Goal: Information Seeking & Learning: Find specific page/section

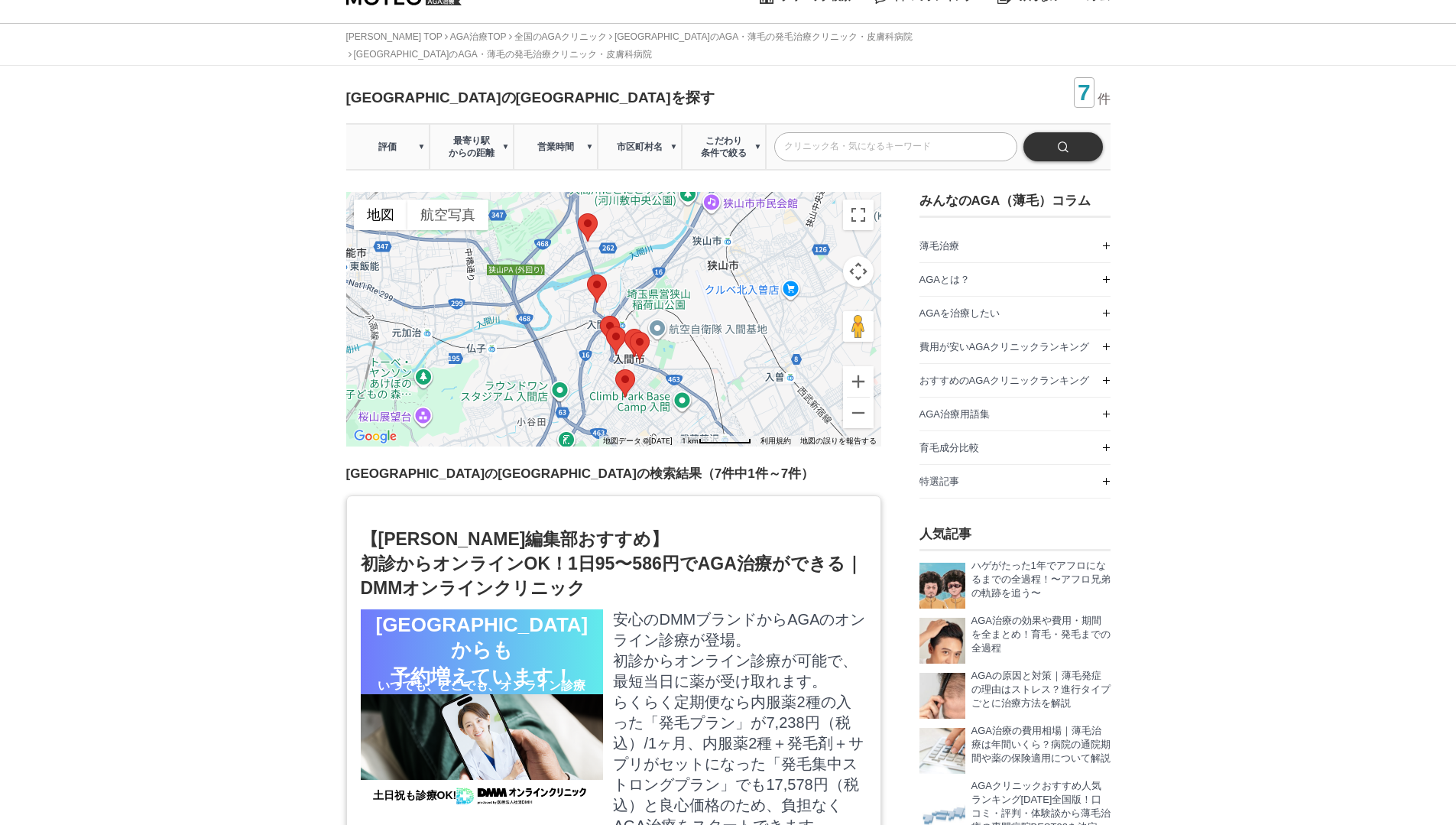
scroll to position [26, 0]
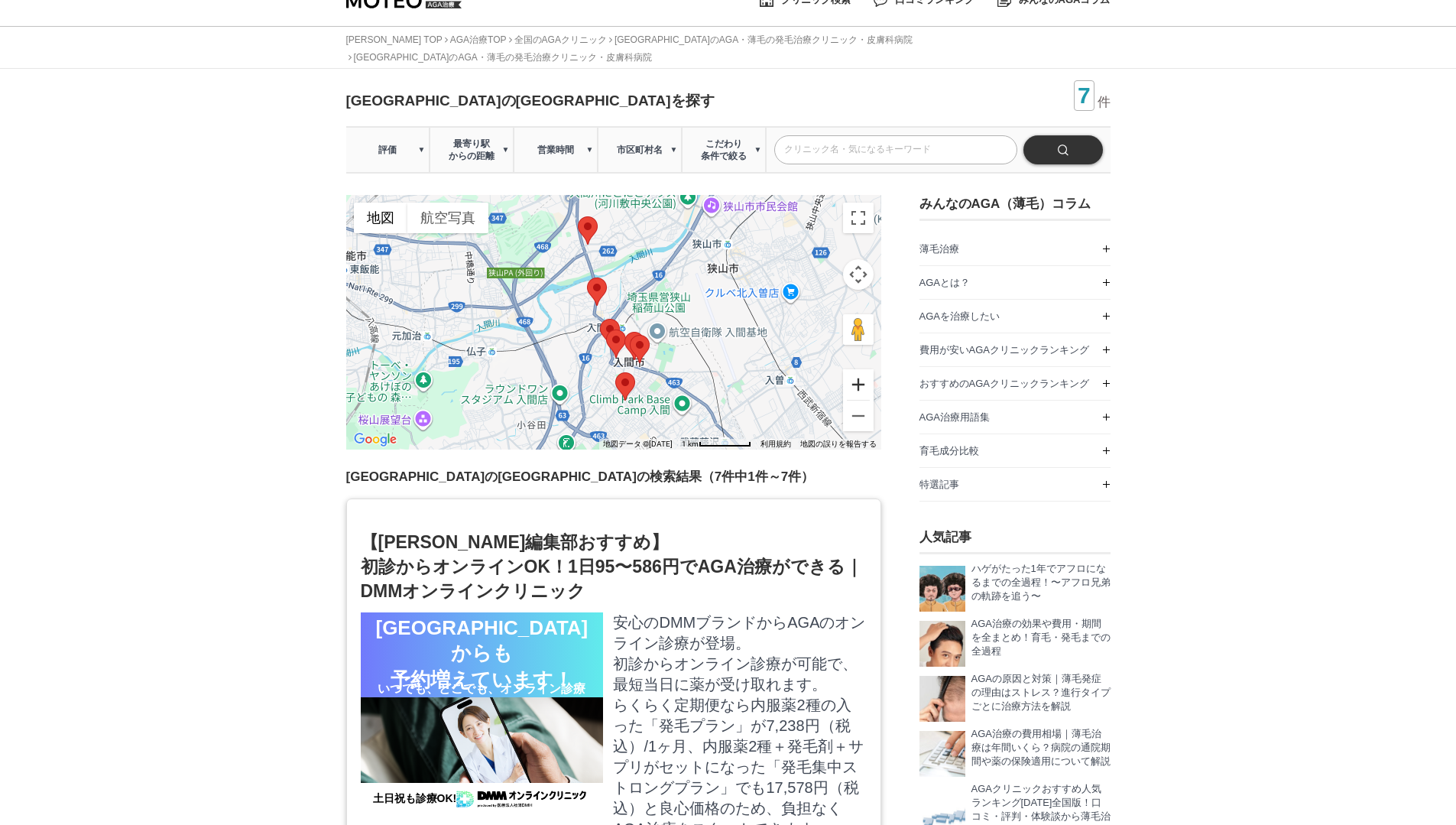
click at [862, 371] on button "ズームイン" at bounding box center [859, 384] width 31 height 31
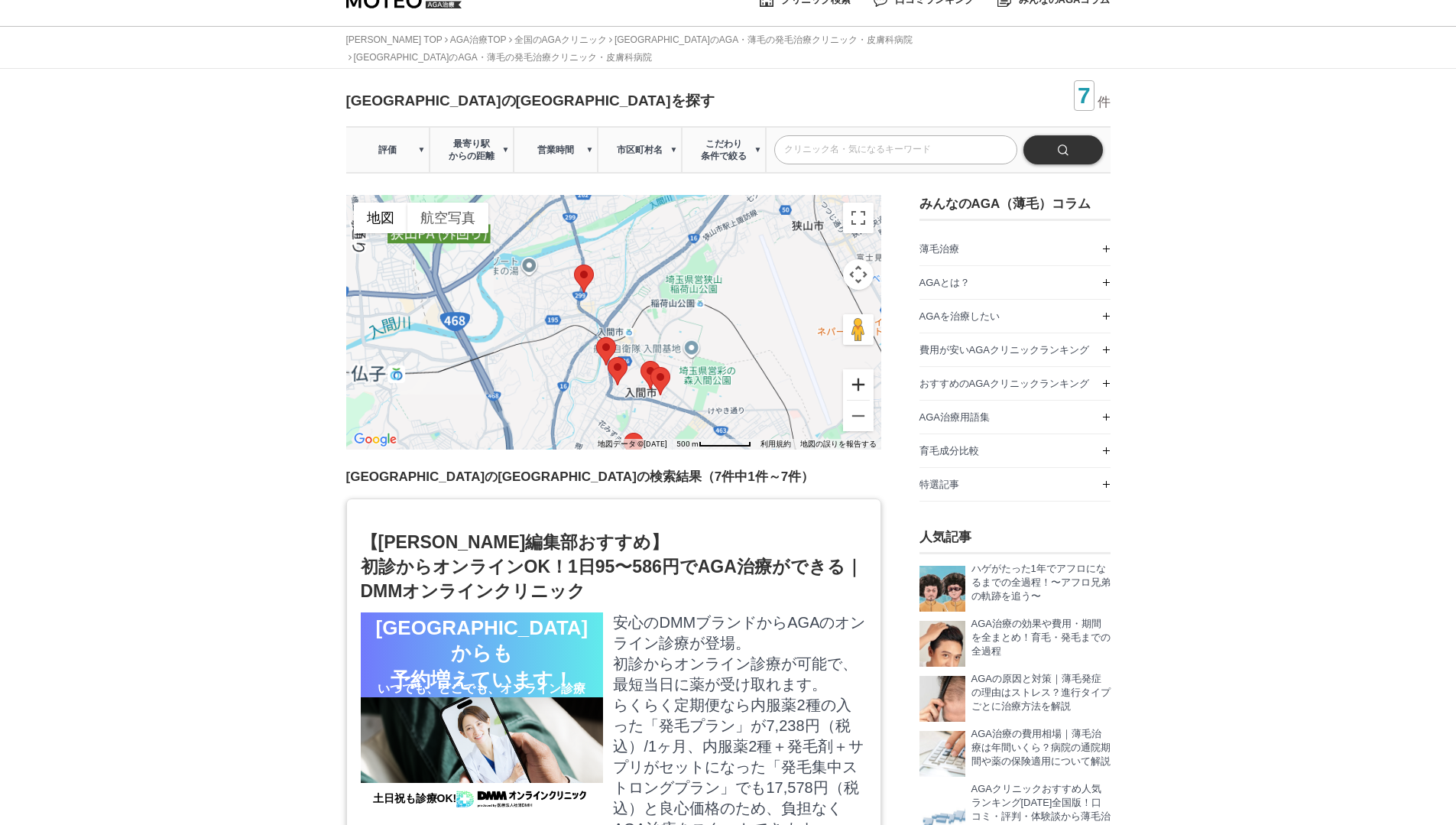
click at [862, 371] on button "ズームイン" at bounding box center [859, 384] width 31 height 31
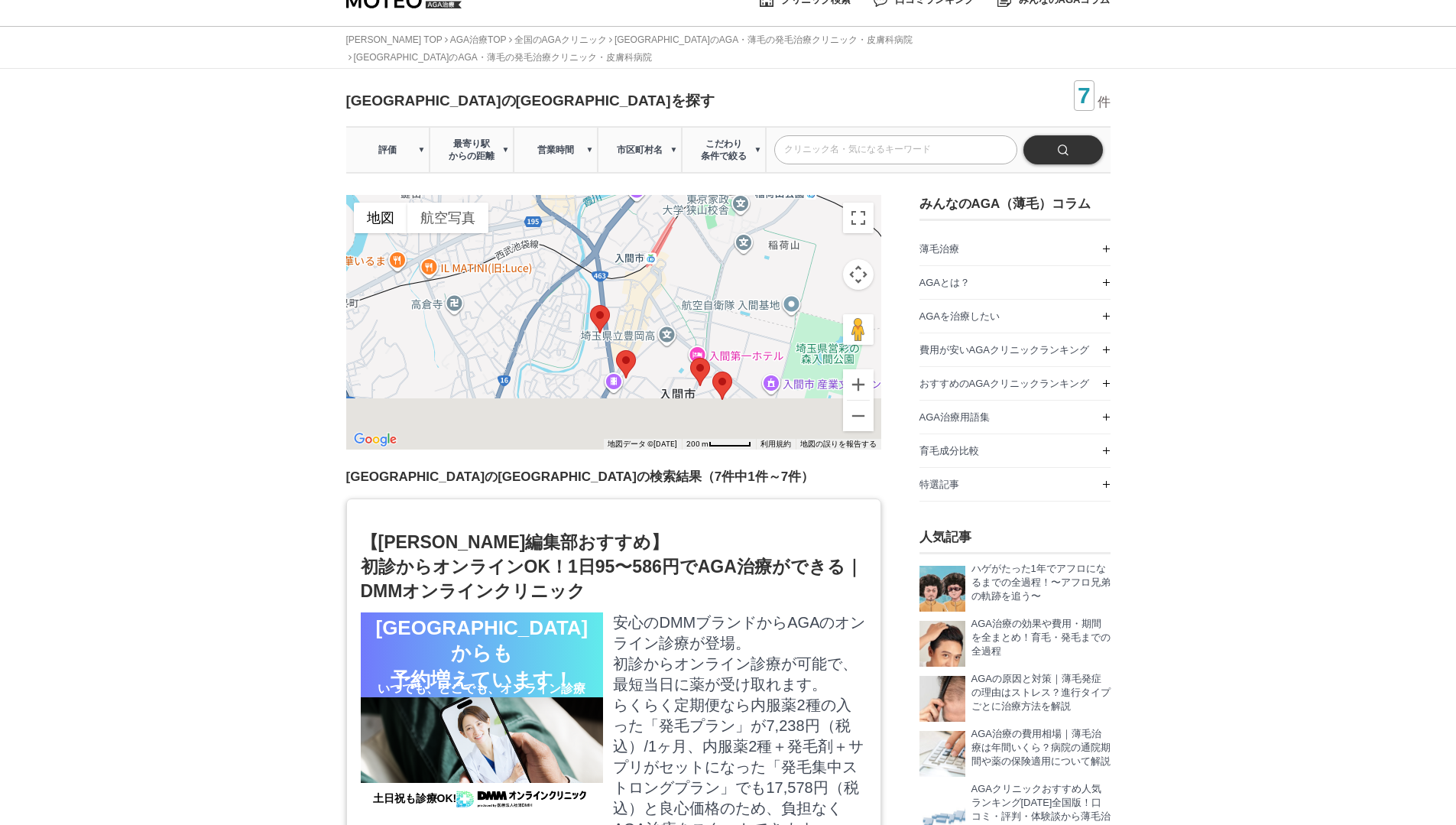
drag, startPoint x: 715, startPoint y: 353, endPoint x: 717, endPoint y: 247, distance: 106.0
click at [717, 247] on div at bounding box center [614, 322] width 535 height 255
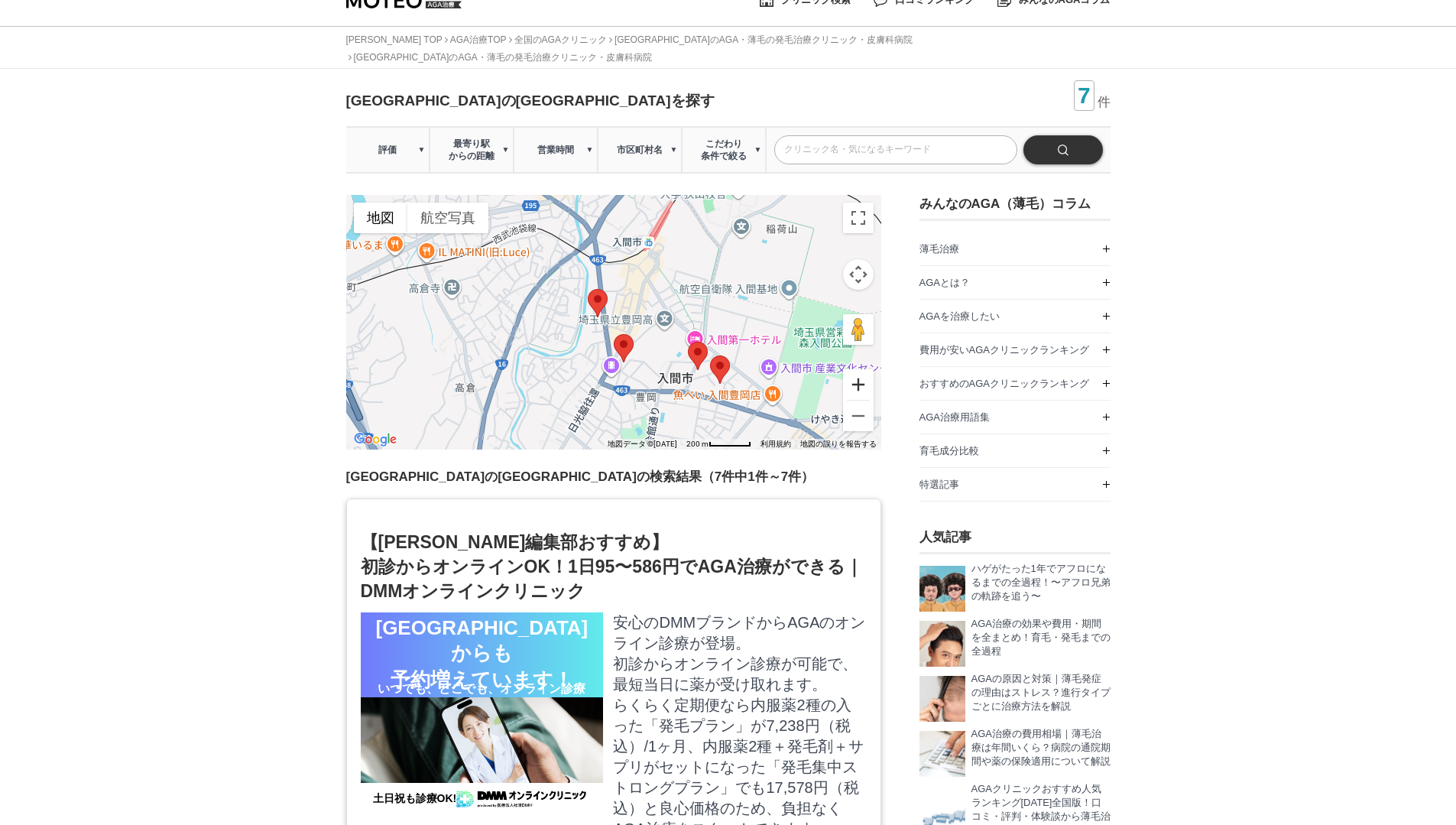
click at [857, 369] on button "ズームイン" at bounding box center [859, 384] width 31 height 31
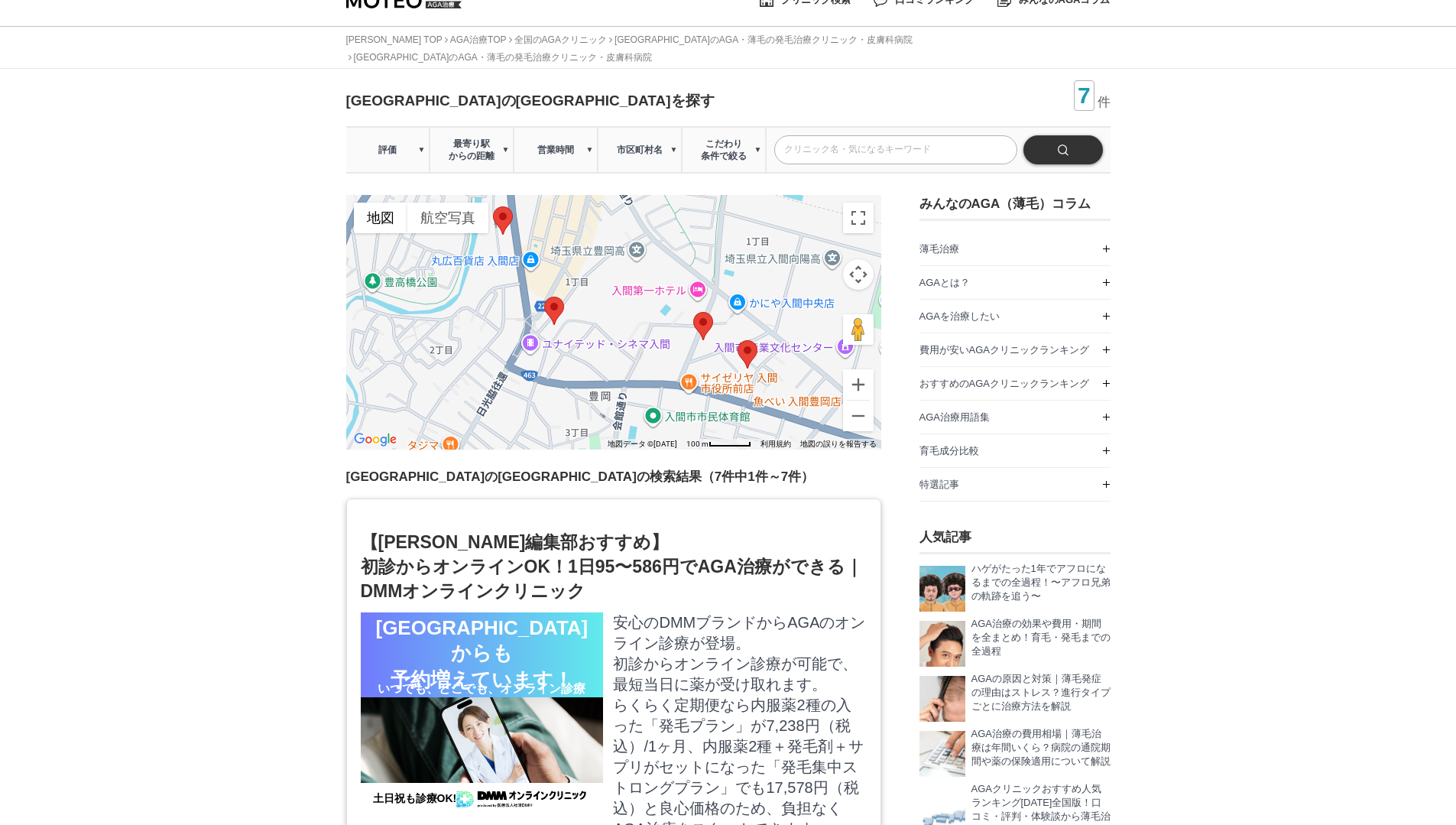
drag, startPoint x: 761, startPoint y: 345, endPoint x: 594, endPoint y: 235, distance: 200.0
click at [594, 235] on div at bounding box center [614, 322] width 535 height 255
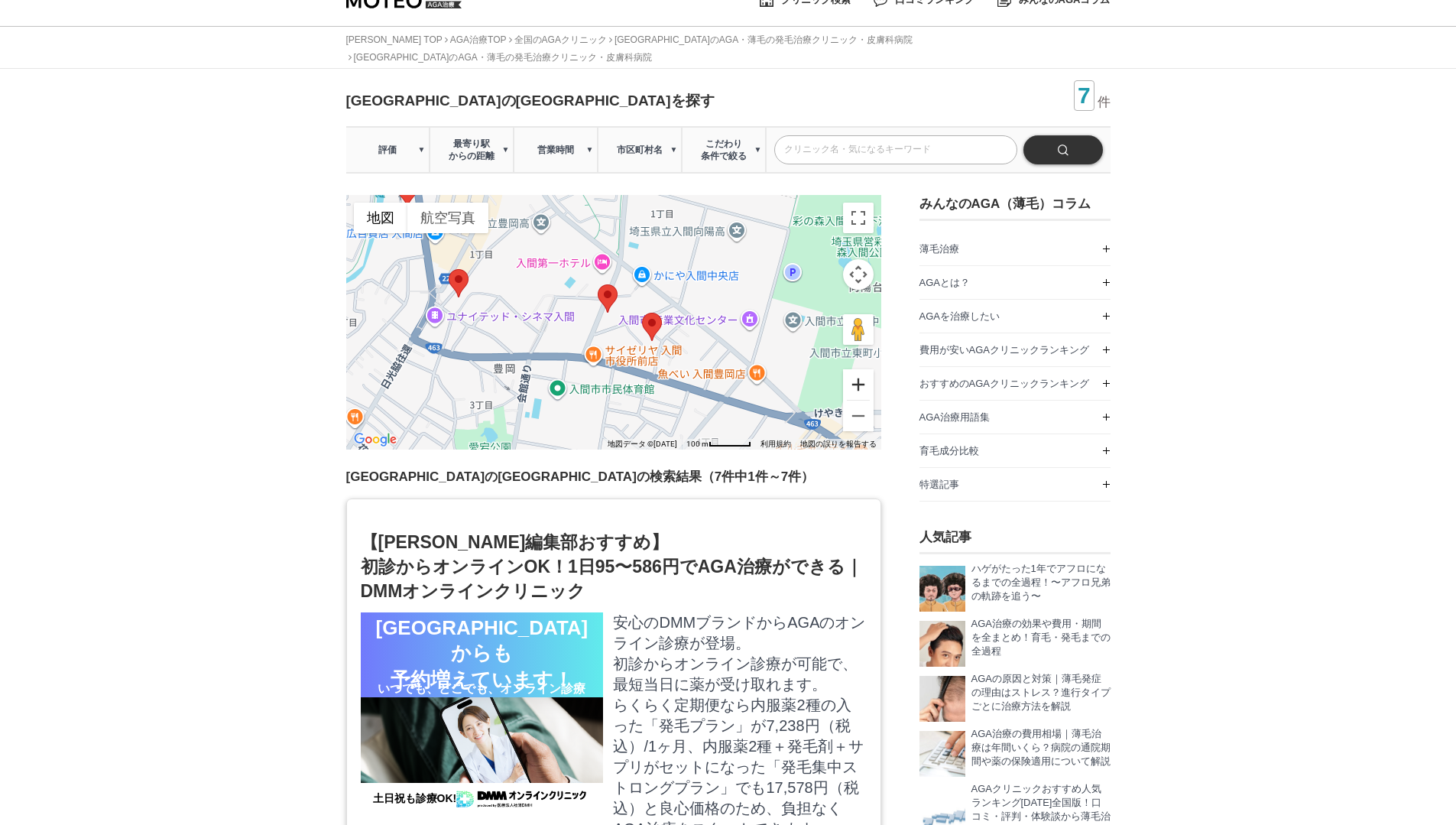
click at [850, 379] on button "ズームイン" at bounding box center [859, 384] width 31 height 31
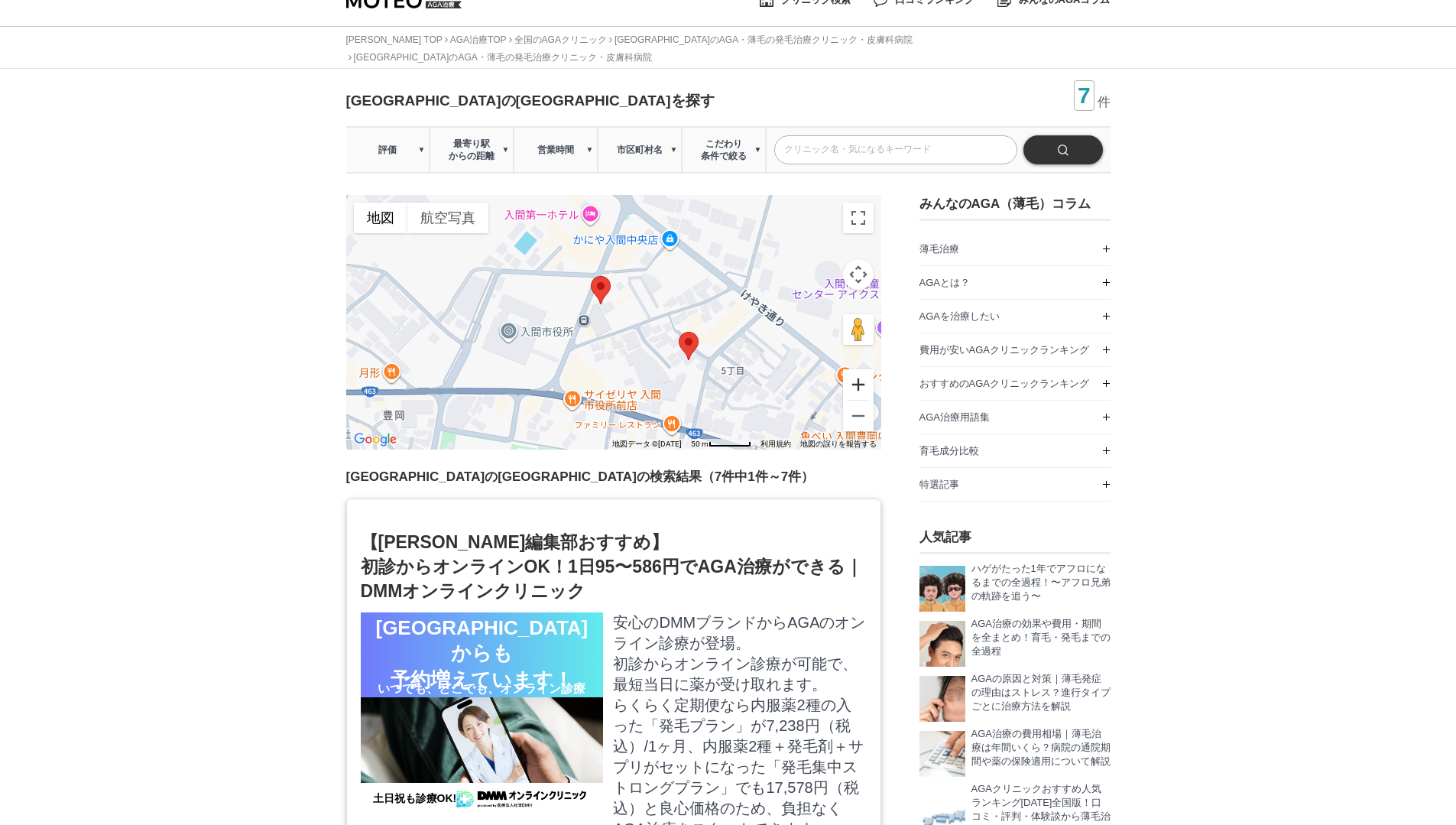
click at [850, 379] on button "ズームイン" at bounding box center [859, 384] width 31 height 31
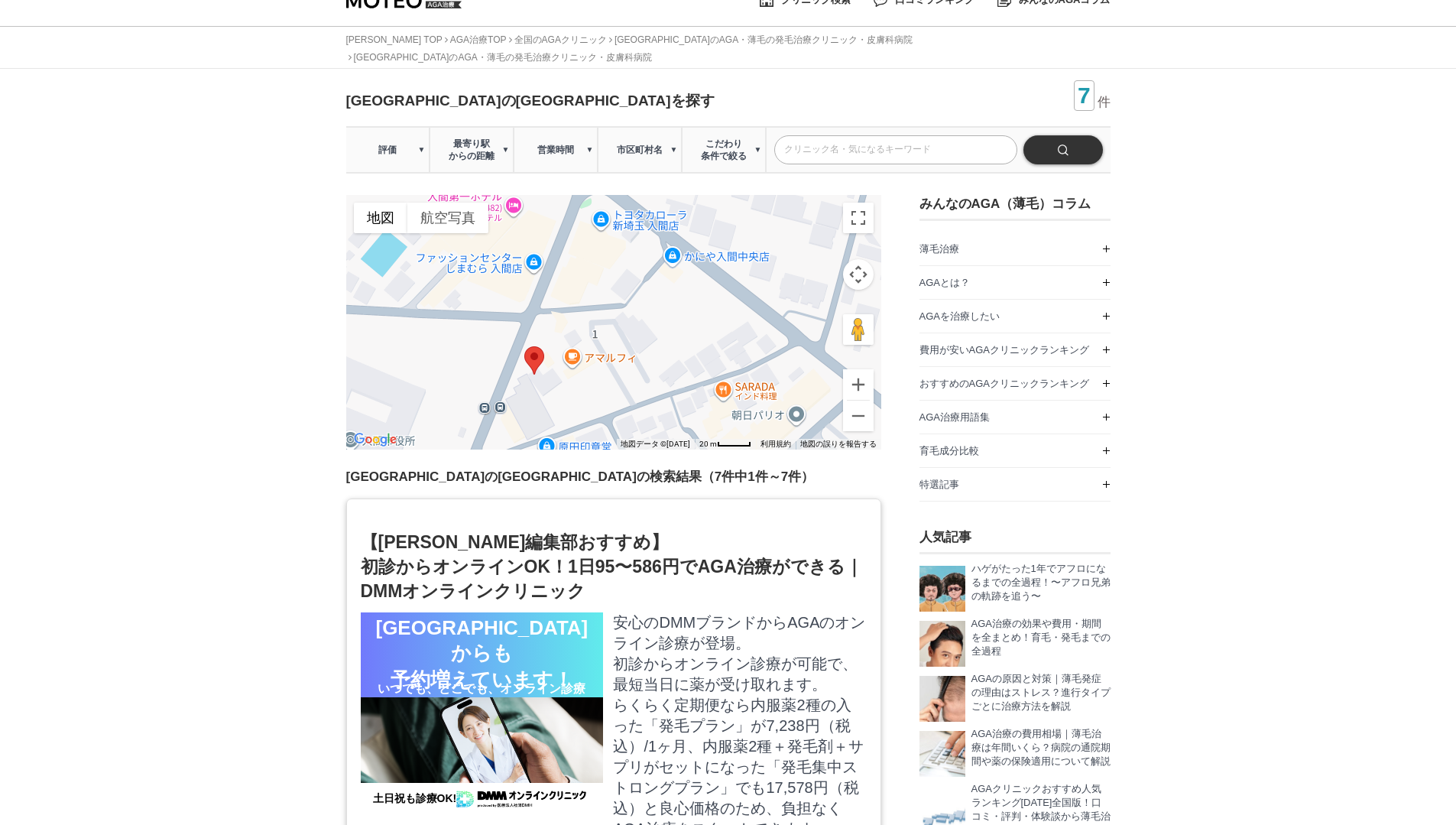
drag, startPoint x: 659, startPoint y: 298, endPoint x: 603, endPoint y: 387, distance: 105.2
click at [604, 388] on div at bounding box center [614, 322] width 535 height 255
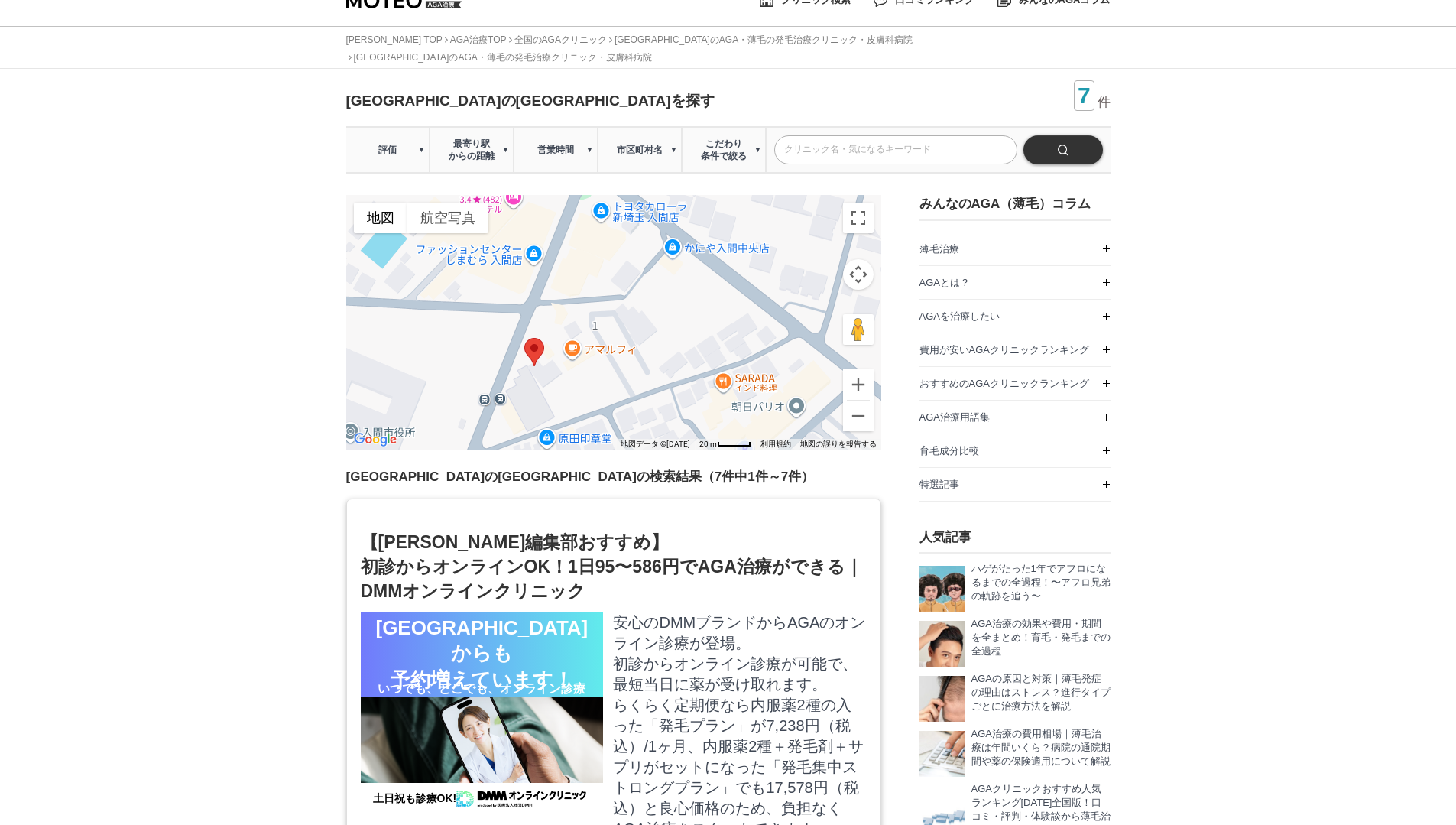
click at [524, 338] on area at bounding box center [524, 338] width 0 height 0
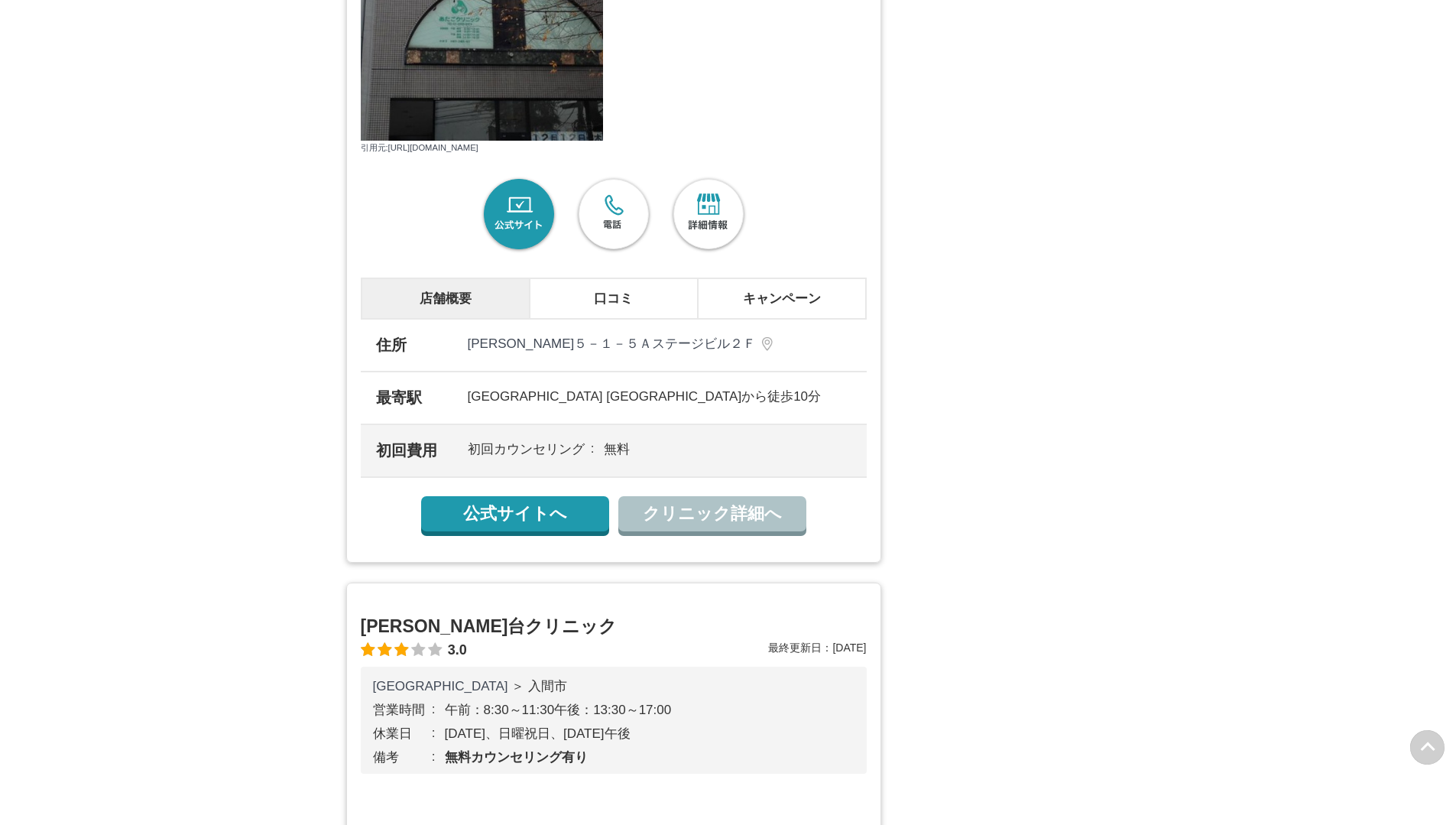
scroll to position [3053, 0]
click at [637, 318] on li "口コミ" at bounding box center [614, 298] width 168 height 40
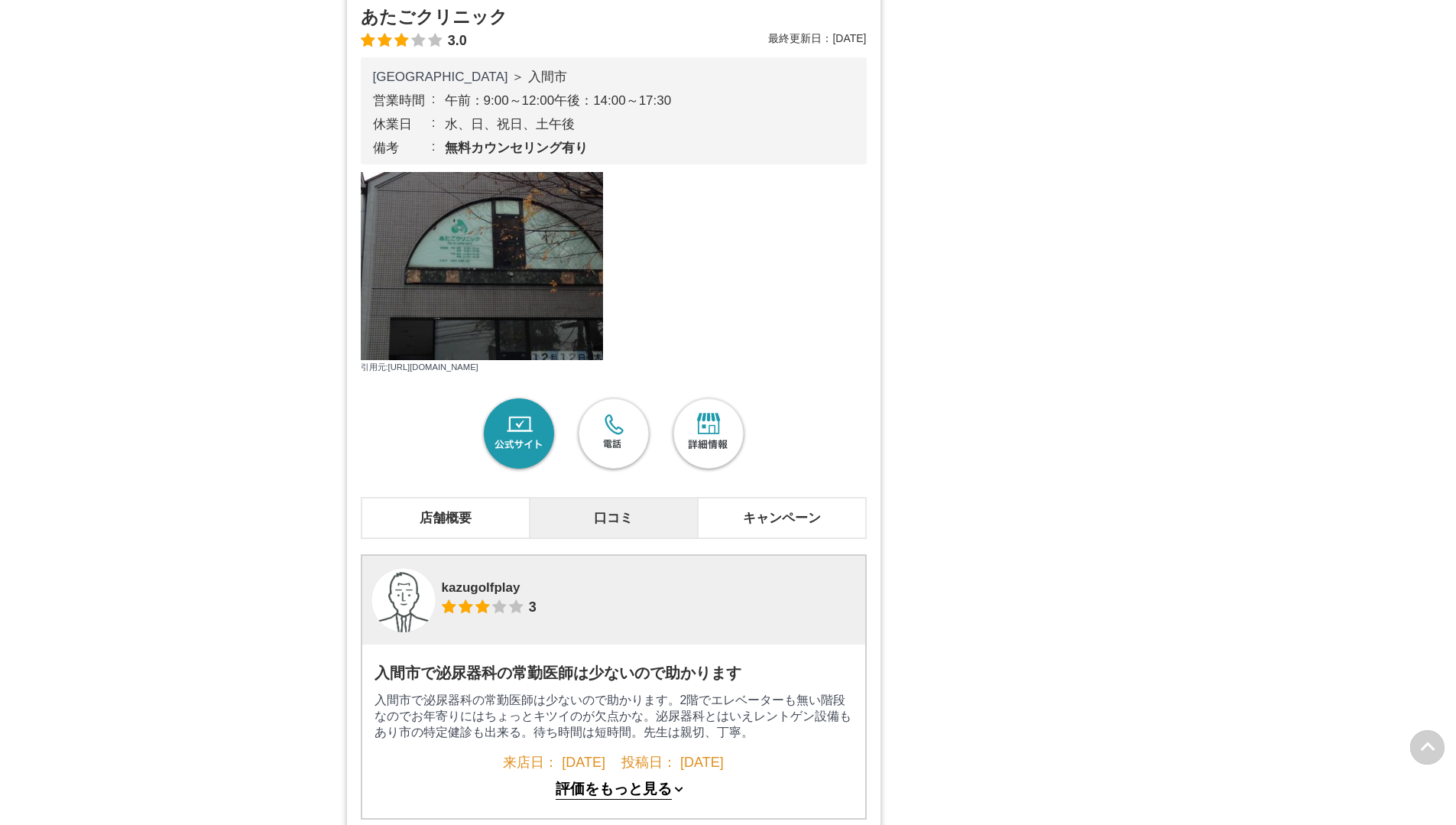
scroll to position [2954, 0]
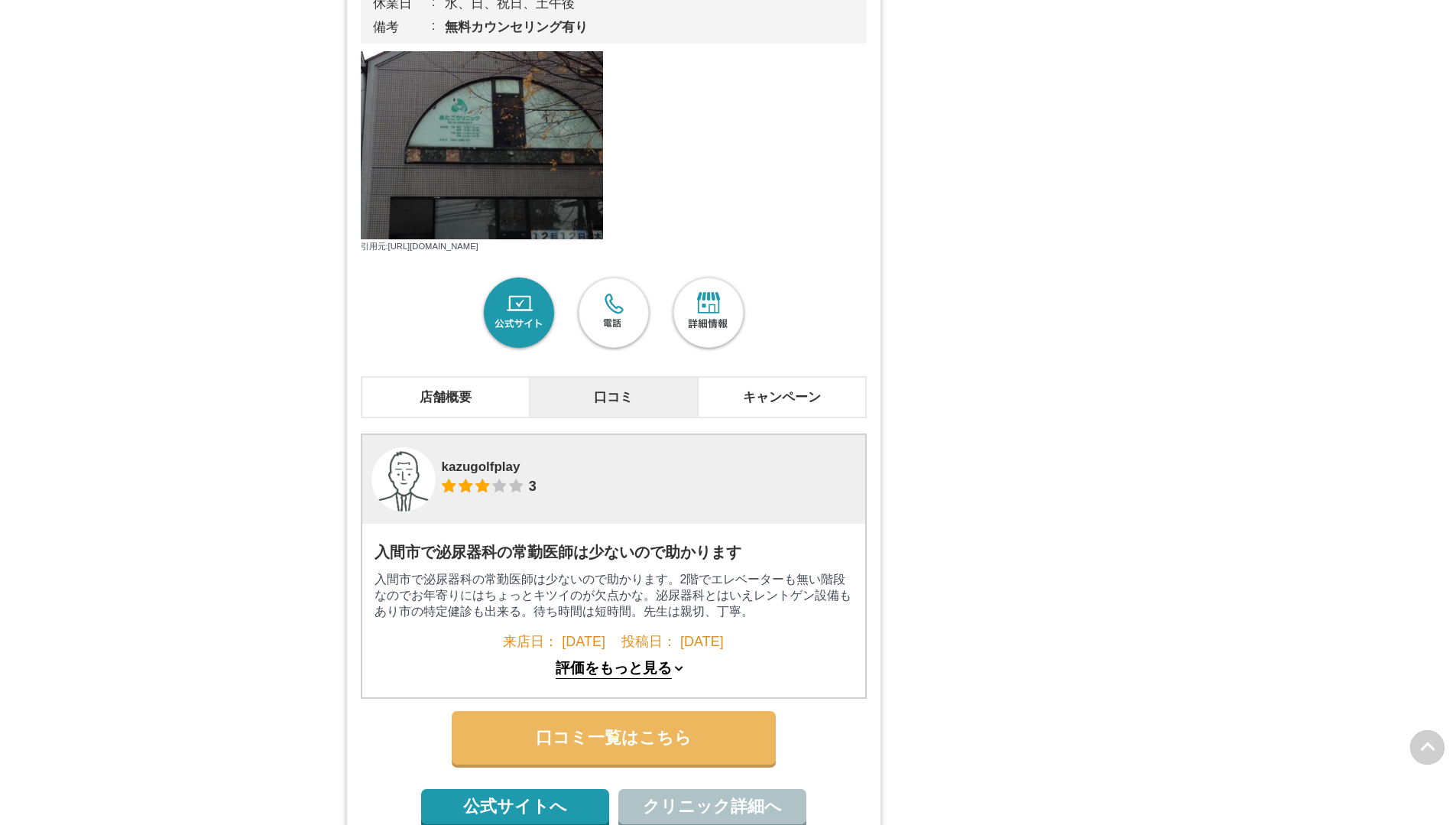
click at [535, 353] on link "公式サイト" at bounding box center [518, 313] width 79 height 79
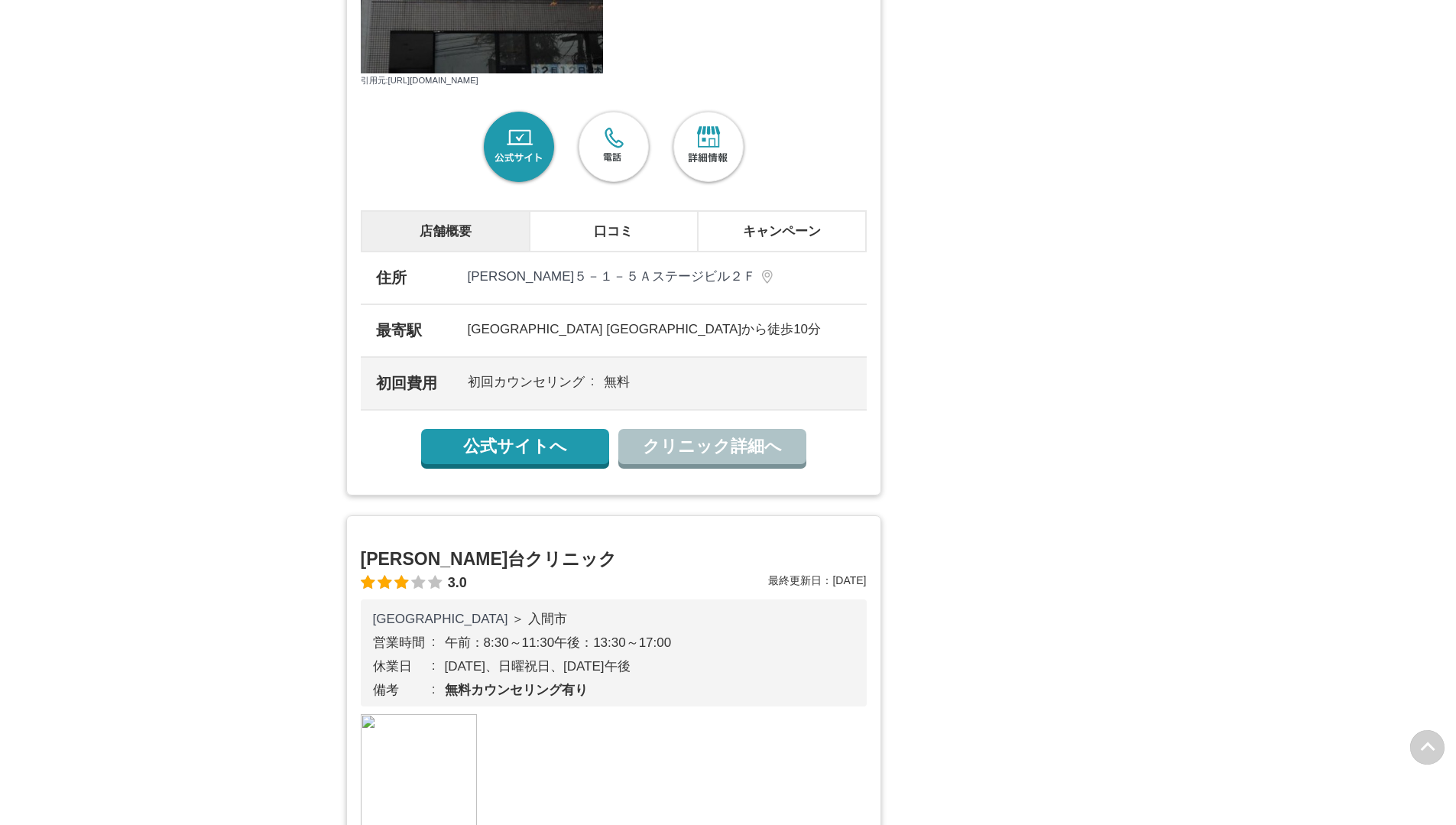
scroll to position [3074, 0]
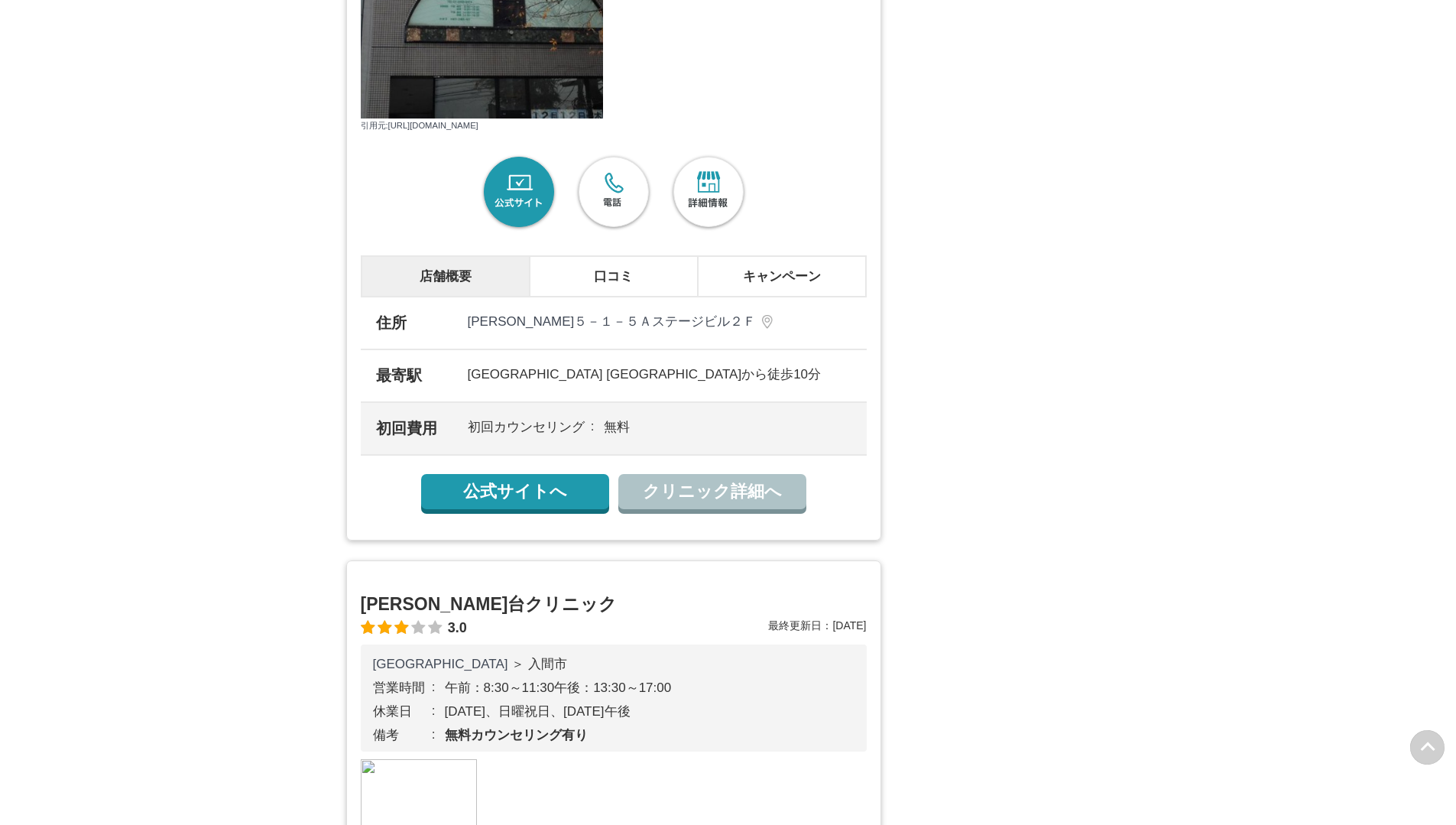
click at [599, 509] on link "公式サイトへ" at bounding box center [515, 491] width 188 height 36
